Goal: Check status

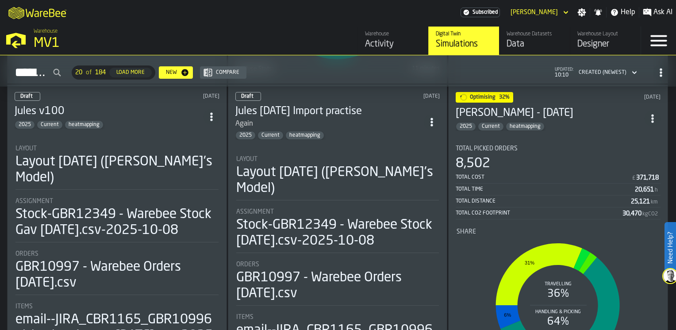
scroll to position [575, 0]
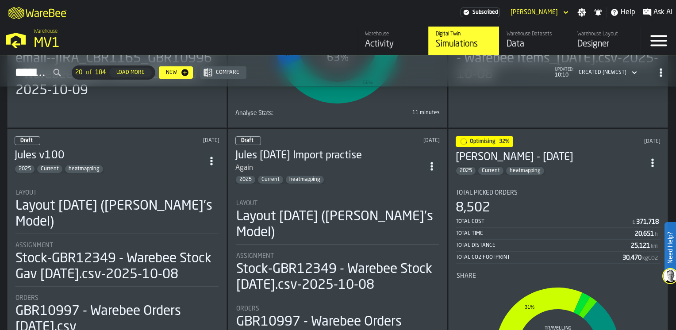
click at [571, 157] on h3 "[PERSON_NAME] - [DATE]" at bounding box center [550, 158] width 189 height 14
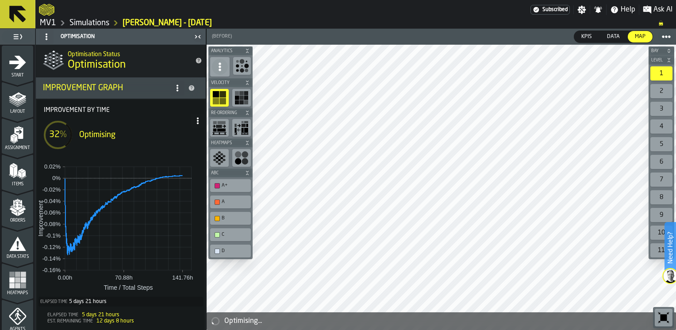
click at [46, 22] on link "MV1" at bounding box center [48, 23] width 16 height 10
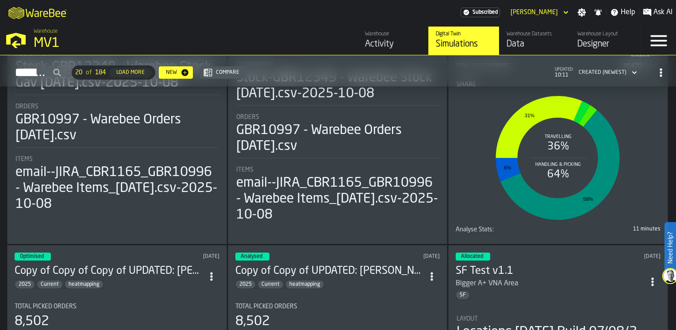
scroll to position [885, 0]
